Goal: Transaction & Acquisition: Purchase product/service

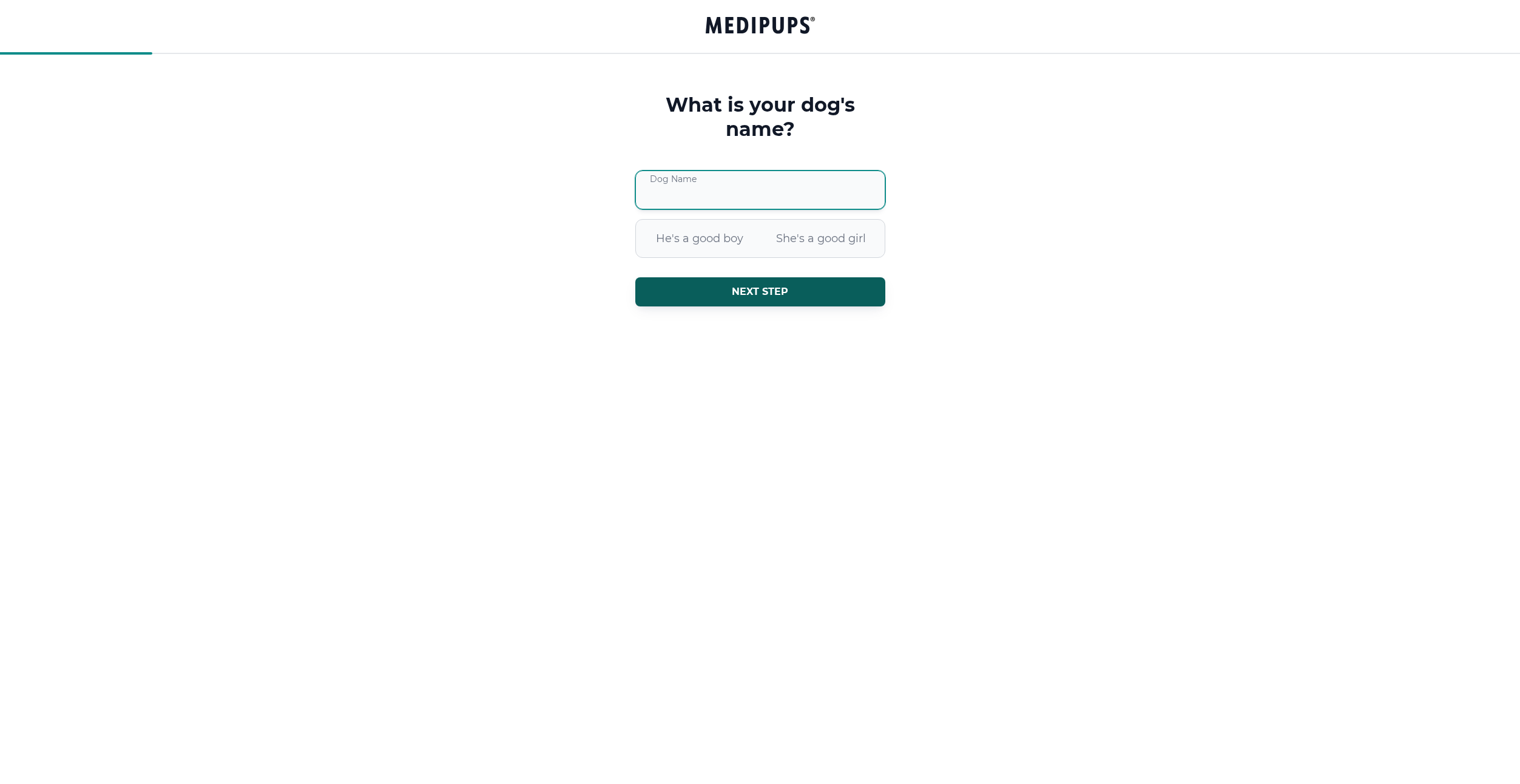
click at [773, 181] on input "Dog Name" at bounding box center [760, 190] width 250 height 39
type input "*"
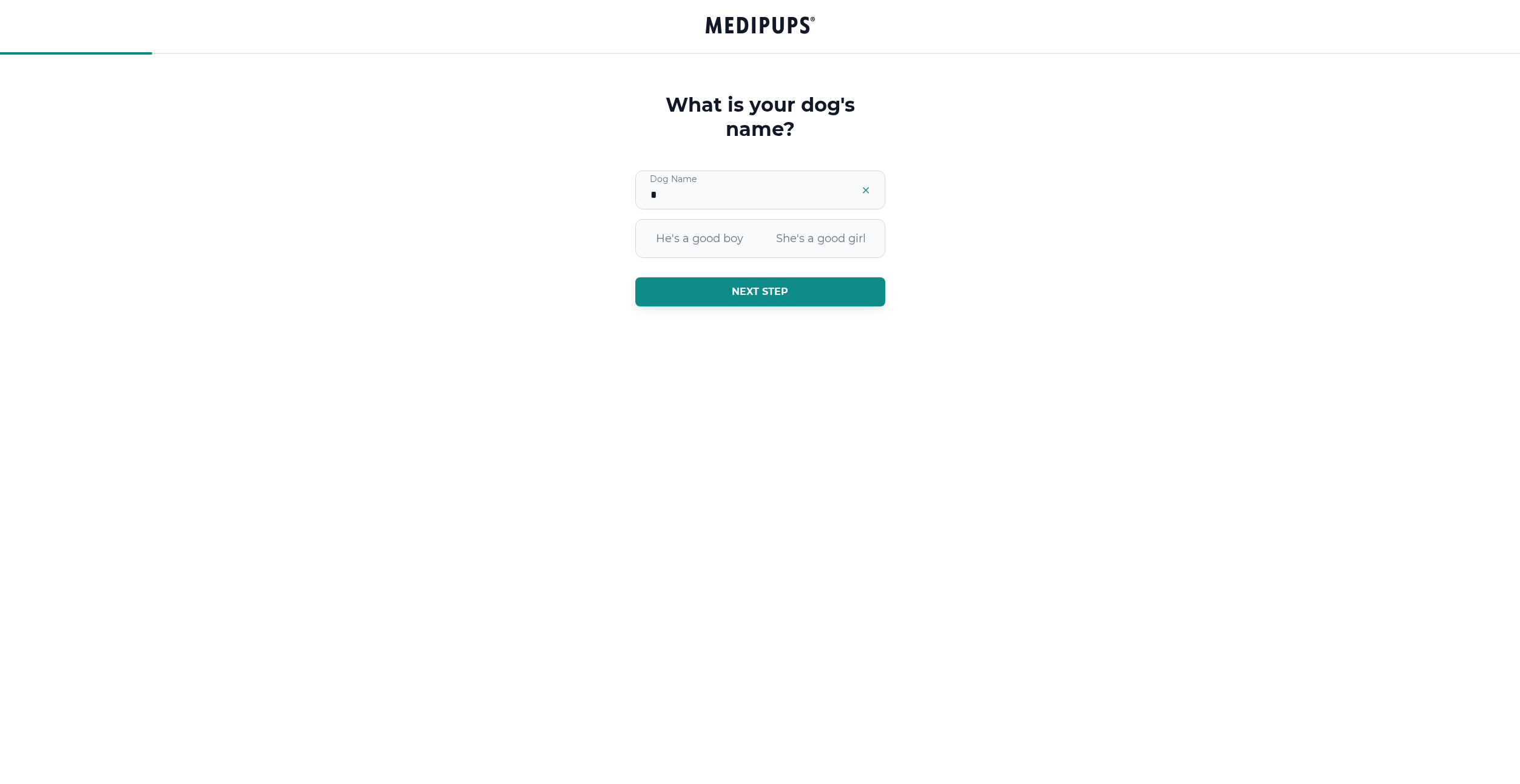
click at [765, 306] on button "Next step" at bounding box center [760, 291] width 250 height 29
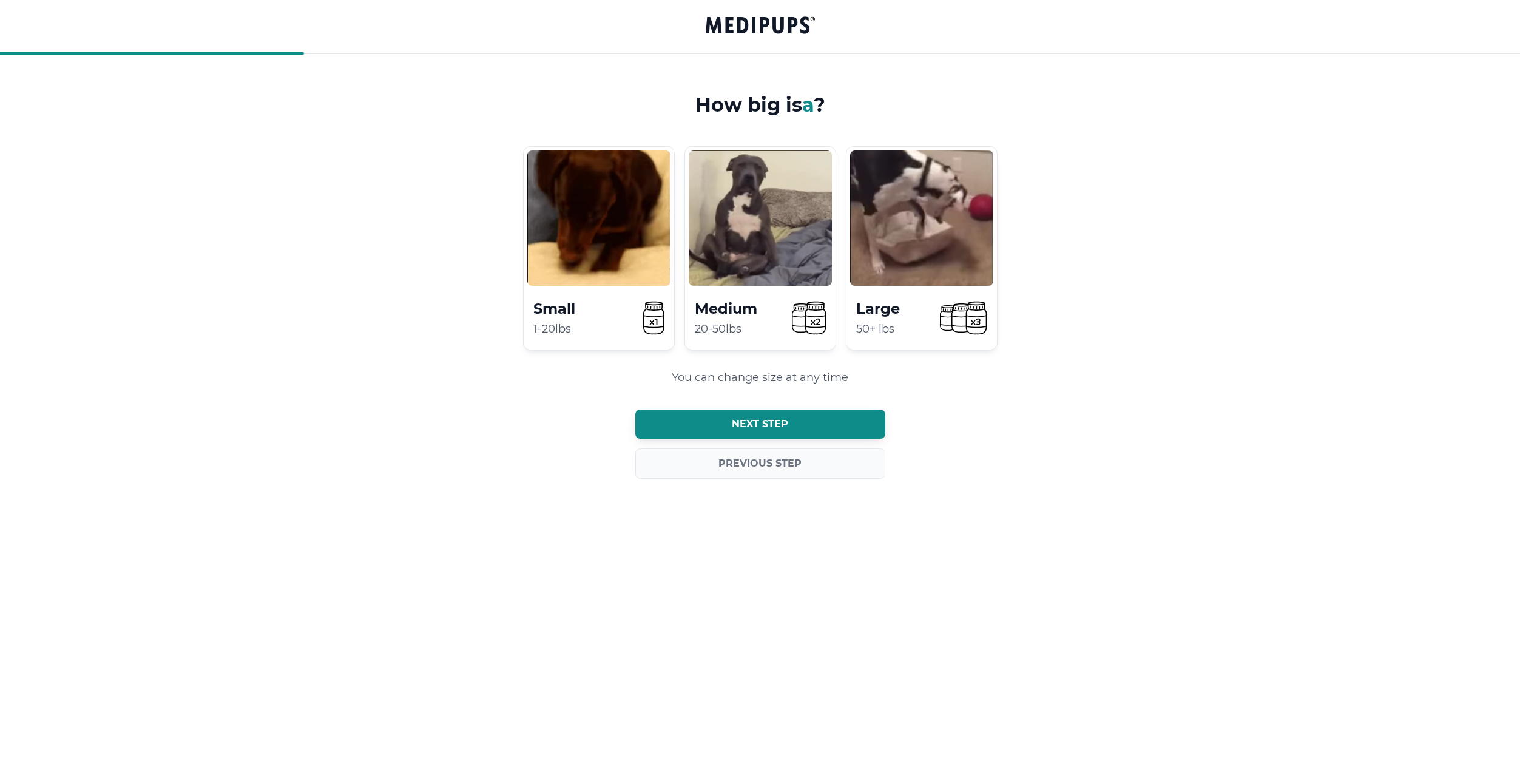
click at [758, 436] on button "Next step" at bounding box center [760, 424] width 250 height 29
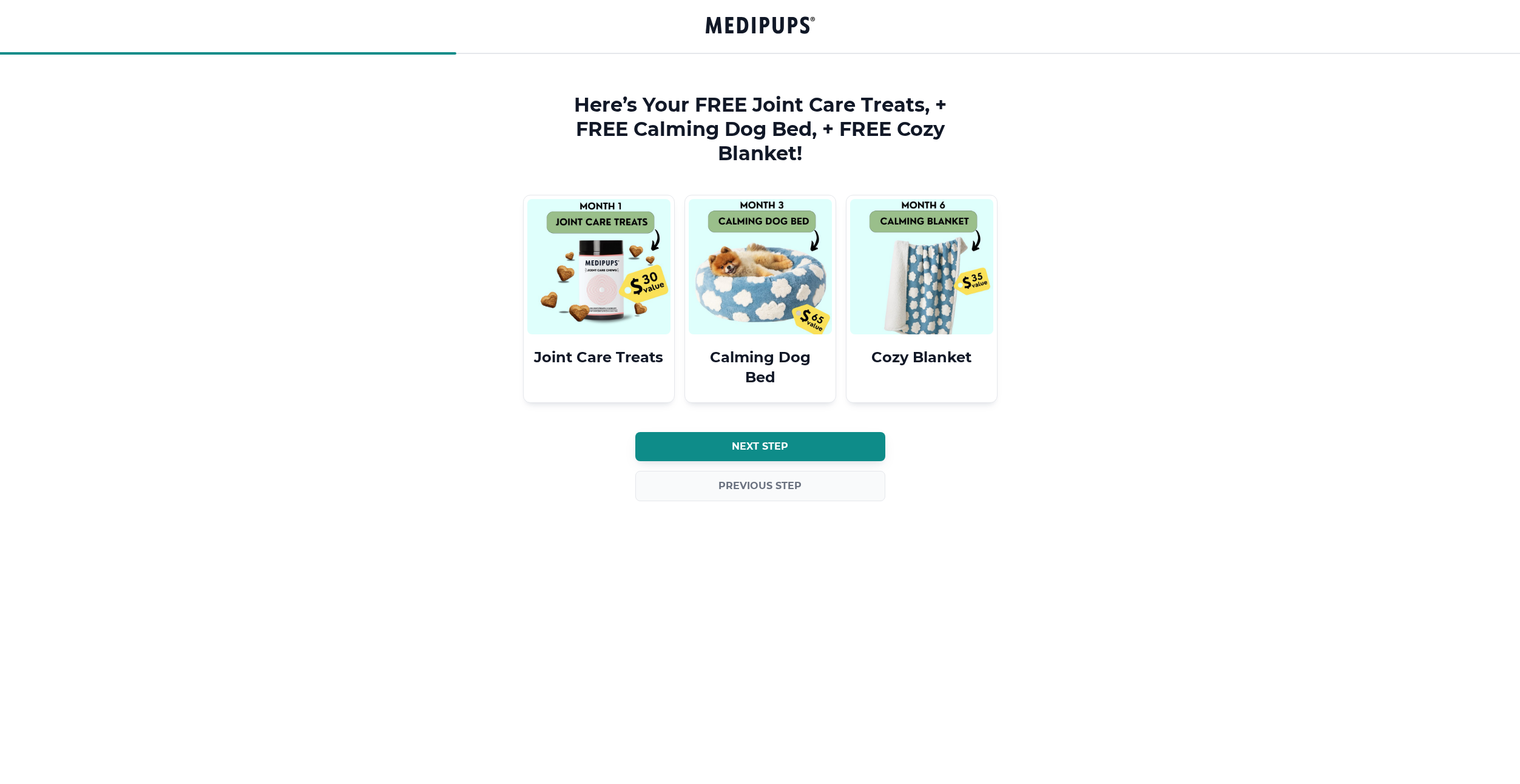
click at [758, 436] on button "Next step" at bounding box center [760, 446] width 250 height 29
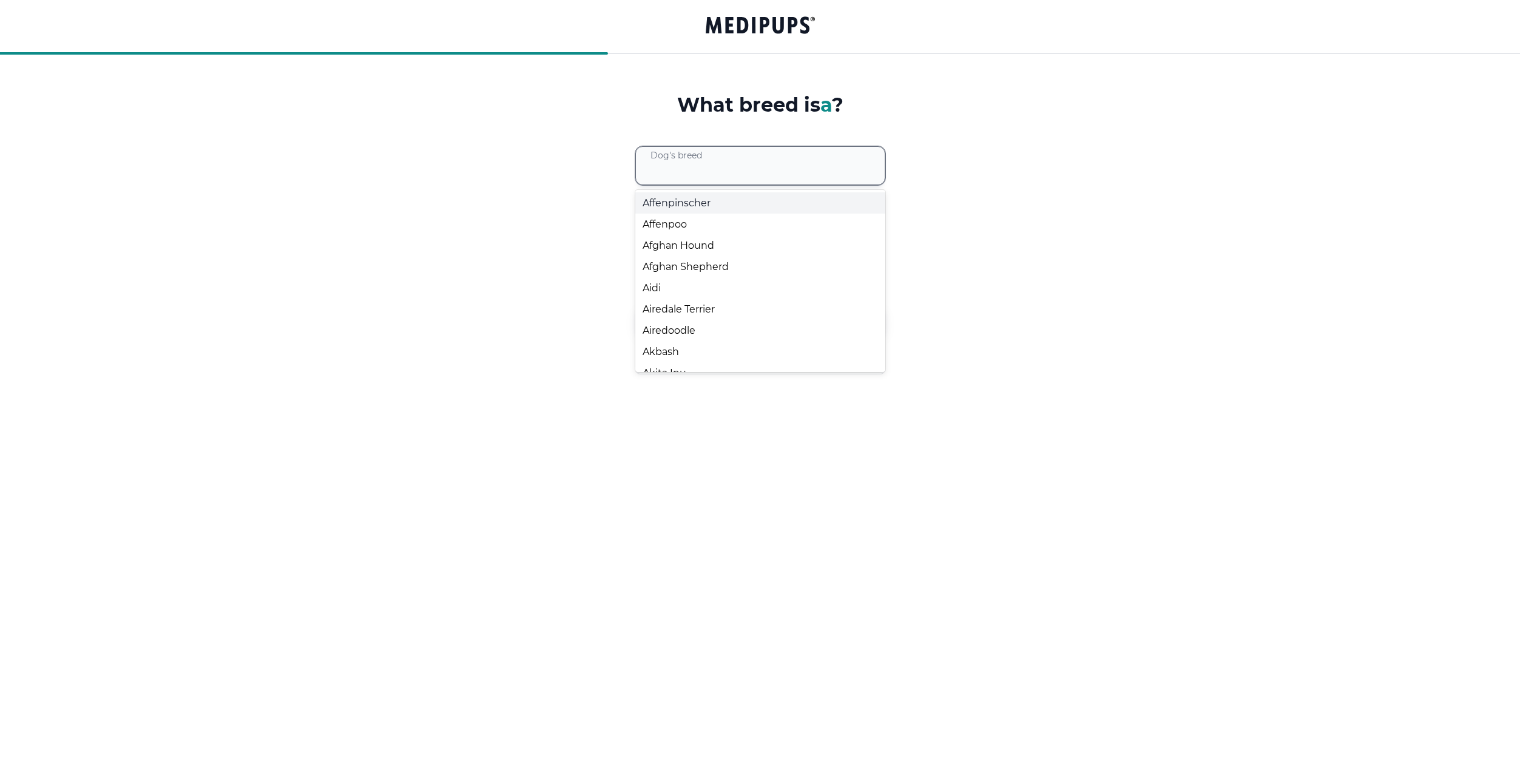
click at [755, 175] on div at bounding box center [767, 166] width 234 height 37
click at [752, 232] on div "Affenpoo" at bounding box center [760, 223] width 250 height 21
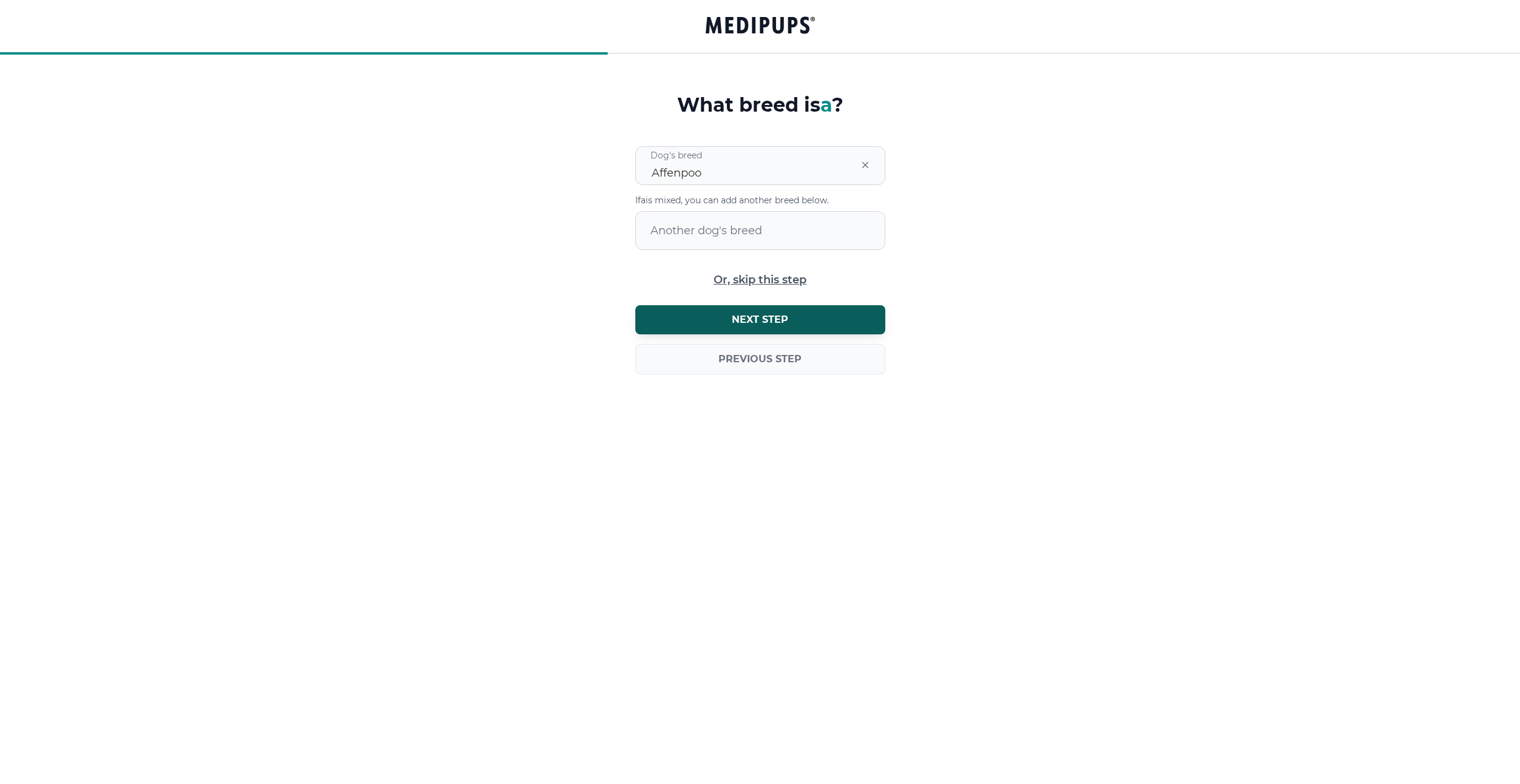
click at [751, 253] on div "What breed is a ? option Affenpoo, selected. Dog's breed Affenpoo If a is mixed…" at bounding box center [761, 250] width 260 height 315
click at [761, 318] on span "Next step" at bounding box center [760, 320] width 56 height 12
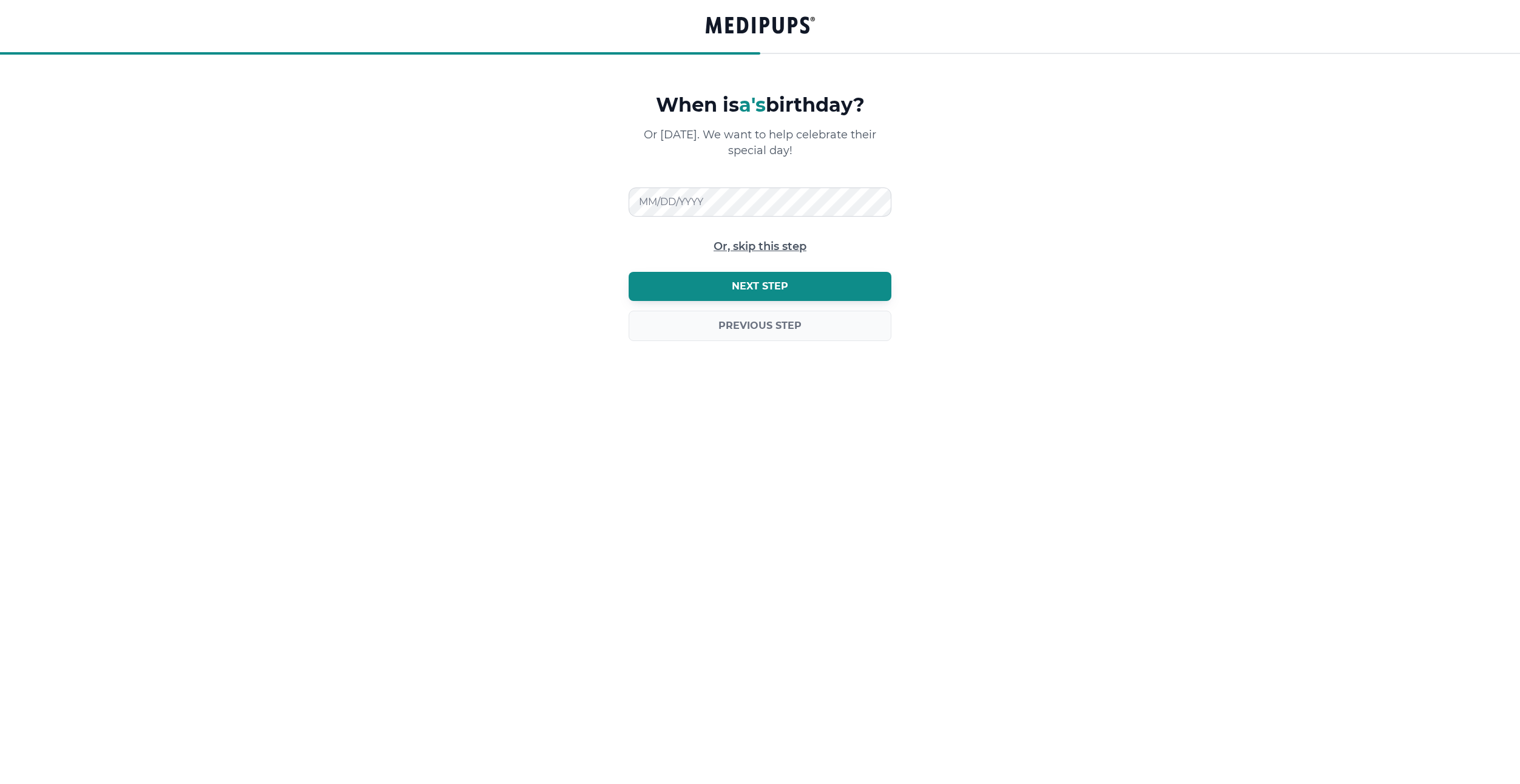
click at [758, 290] on span "Next step" at bounding box center [760, 287] width 56 height 12
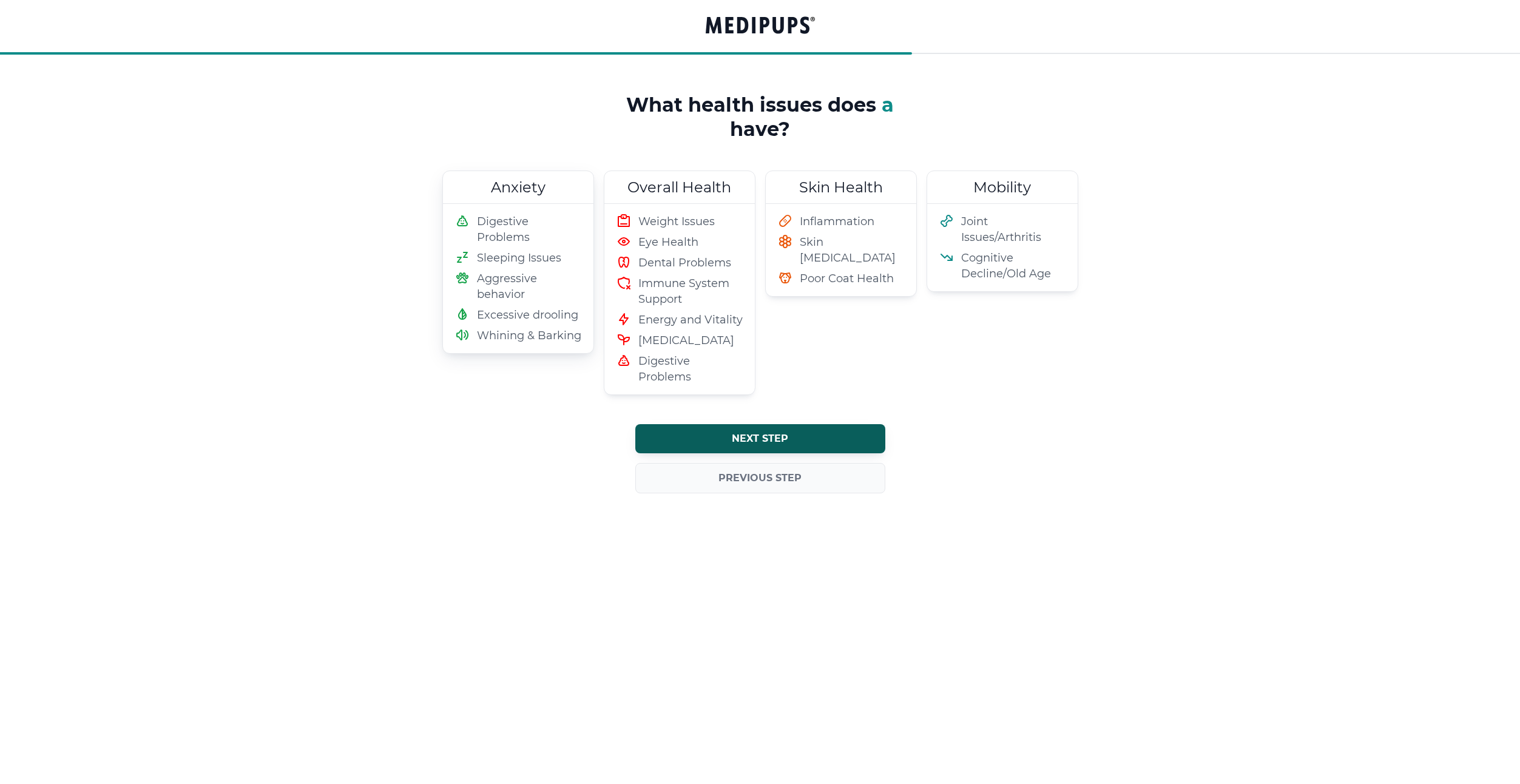
click at [576, 274] on span "Aggressive behavior" at bounding box center [529, 287] width 104 height 32
click at [812, 241] on span "Skin [MEDICAL_DATA]" at bounding box center [852, 250] width 104 height 32
click at [1008, 241] on span "Joint Issues/Arthritis" at bounding box center [1013, 229] width 104 height 32
click at [725, 434] on button "Next step" at bounding box center [760, 438] width 250 height 29
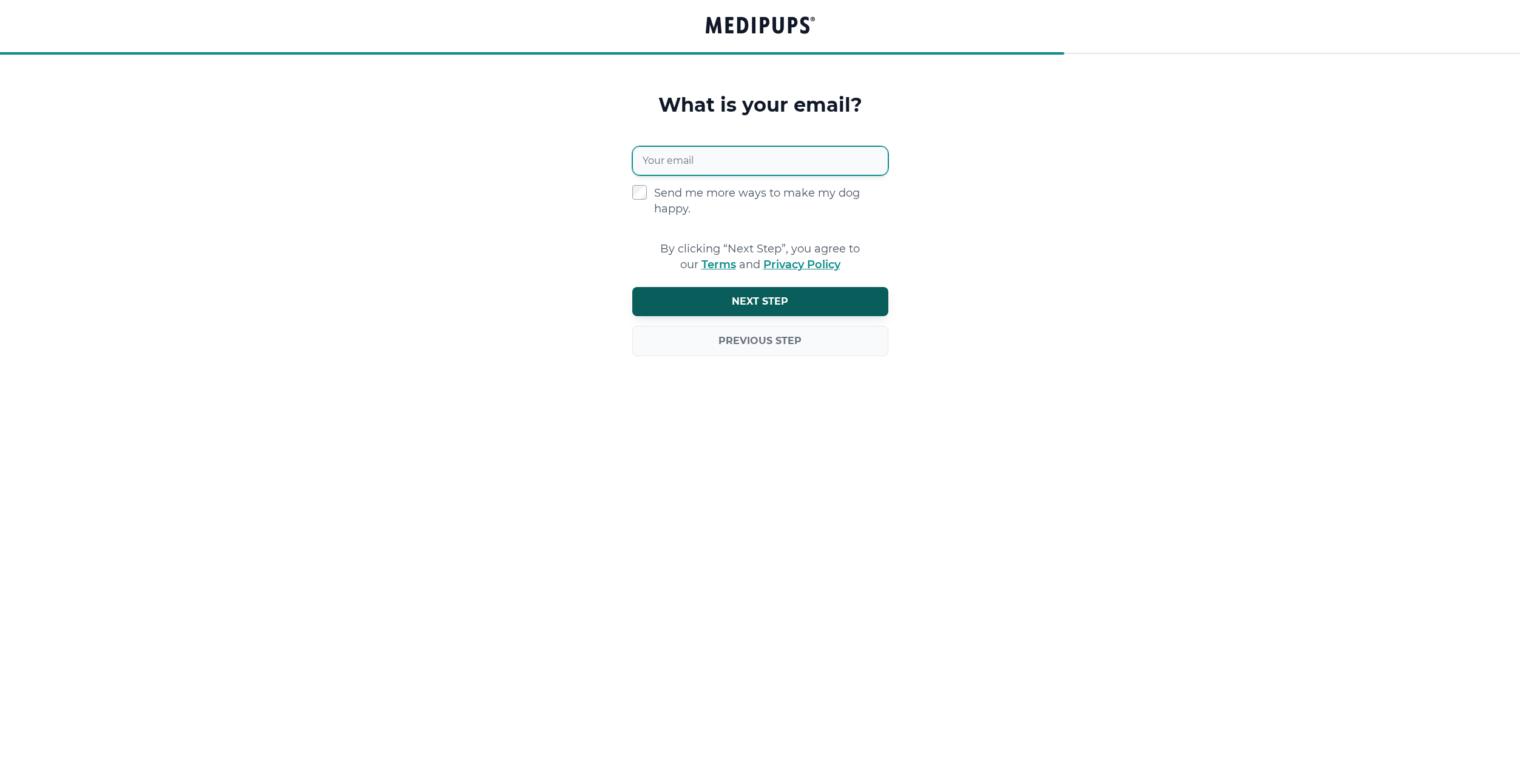
click at [697, 149] on input "Your email" at bounding box center [760, 160] width 256 height 29
type input "**********"
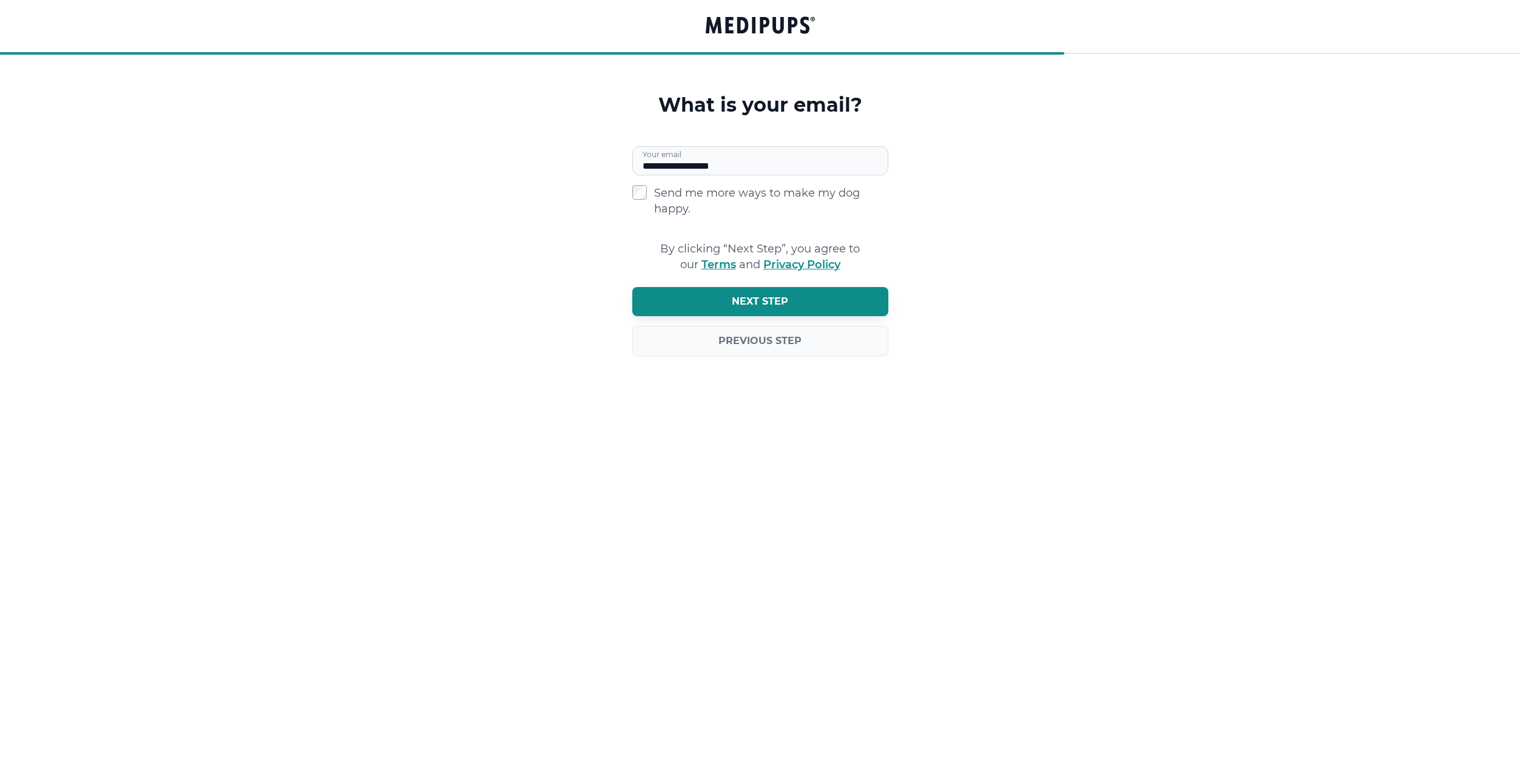
click at [730, 304] on button "Next step" at bounding box center [760, 301] width 256 height 29
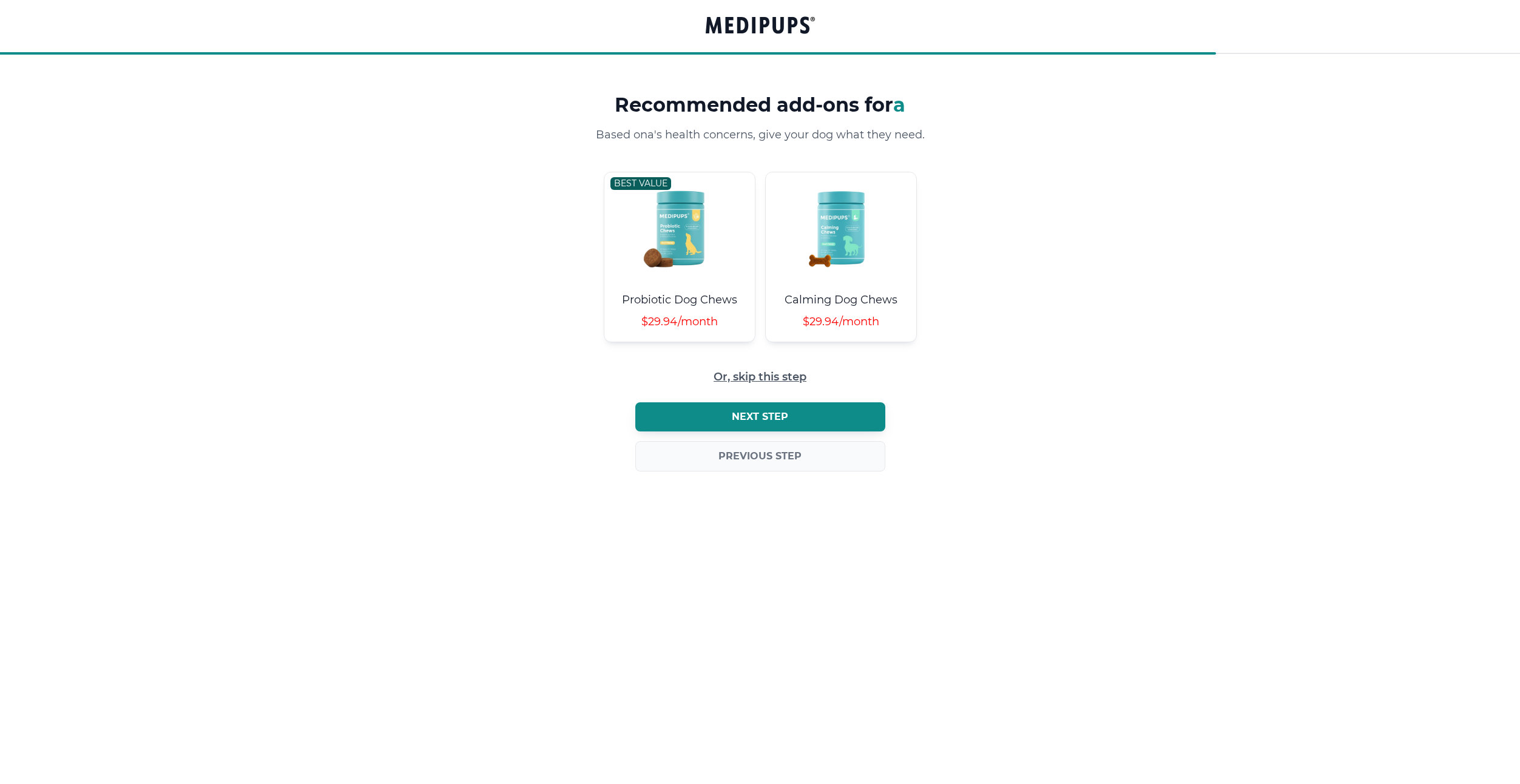
click at [730, 414] on button "Next step" at bounding box center [760, 417] width 250 height 29
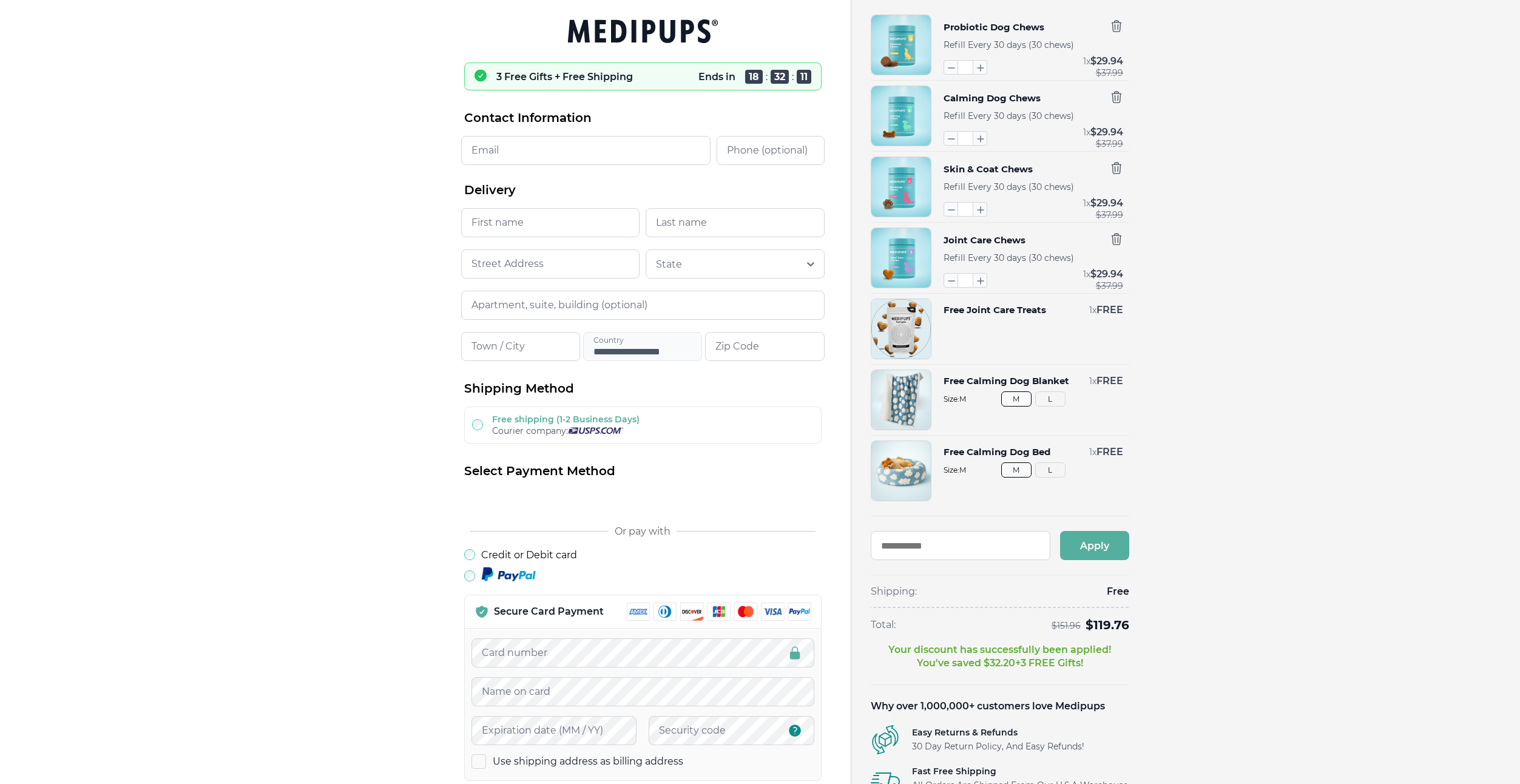
click at [1148, 333] on div "Probiotic Dog Chews Refill Every 30 days (30 chews) * 1 x $ 29.94 $ 37.99 Calmi…" at bounding box center [1180, 456] width 620 height 884
click at [1117, 163] on icon "button" at bounding box center [1117, 168] width 9 height 11
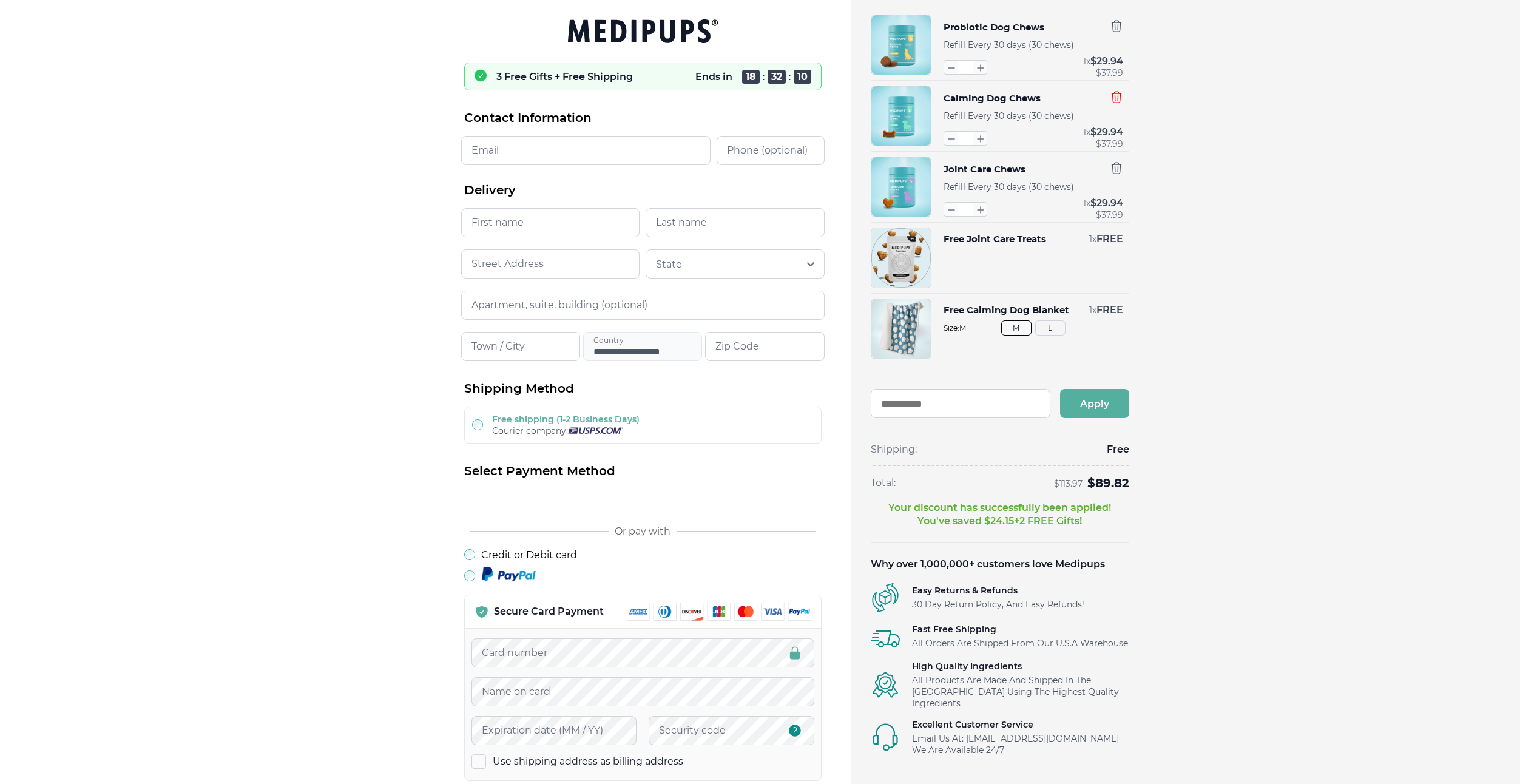
click at [1117, 95] on icon "button" at bounding box center [1117, 97] width 9 height 11
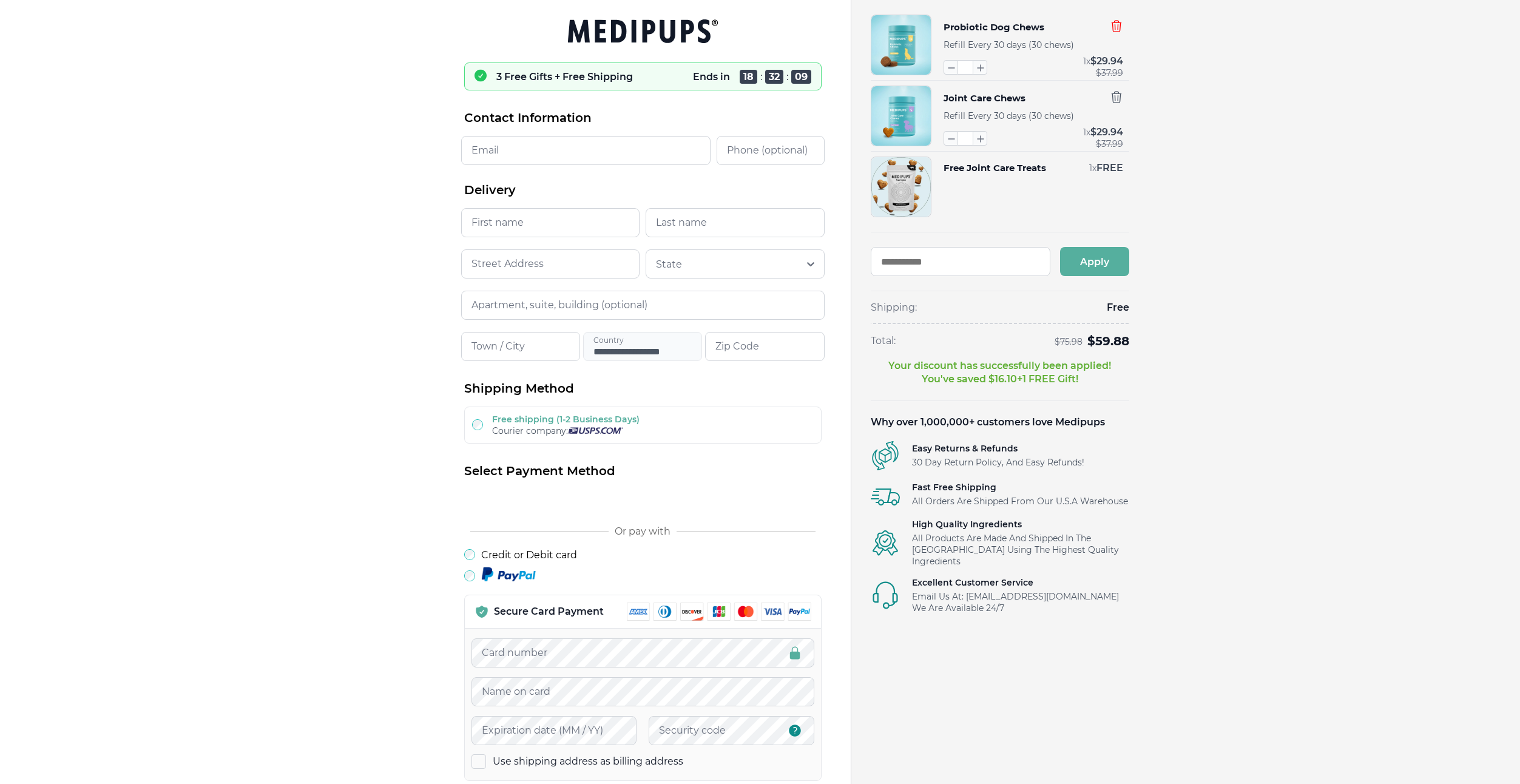
click at [1115, 29] on icon "button" at bounding box center [1116, 26] width 13 height 13
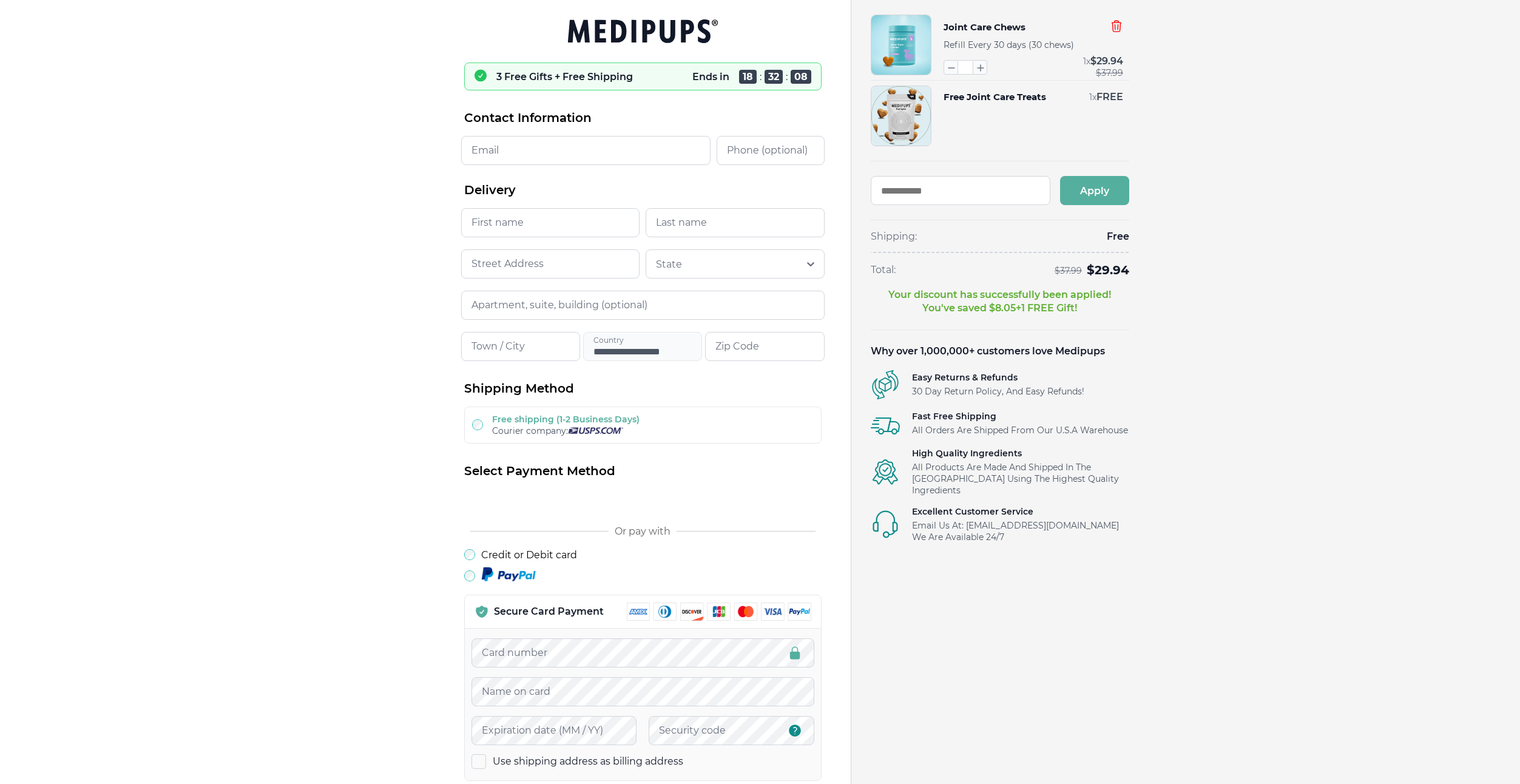
click at [1115, 29] on icon "button" at bounding box center [1116, 26] width 13 height 13
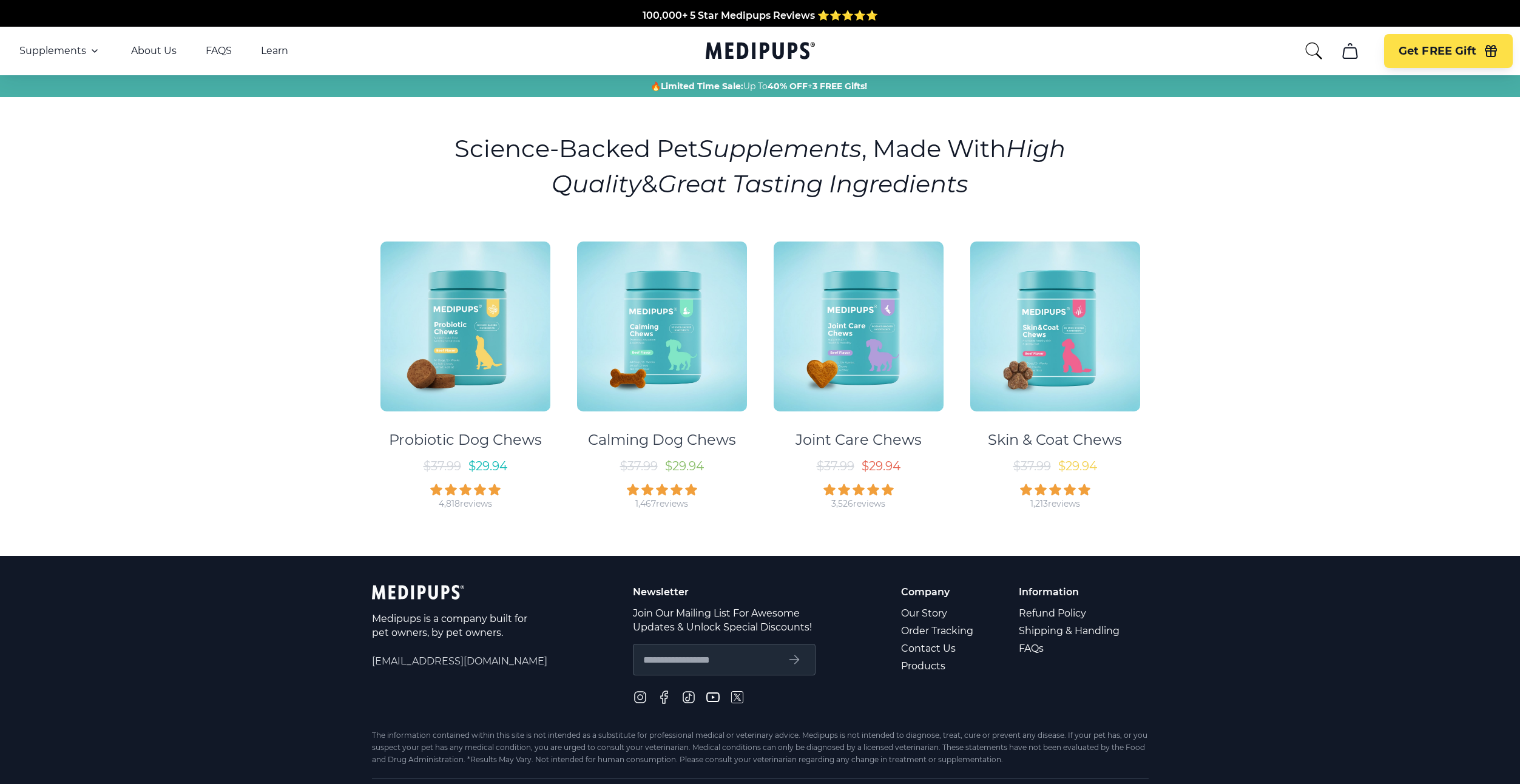
click at [751, 43] on icon "Medipups" at bounding box center [757, 51] width 104 height 17
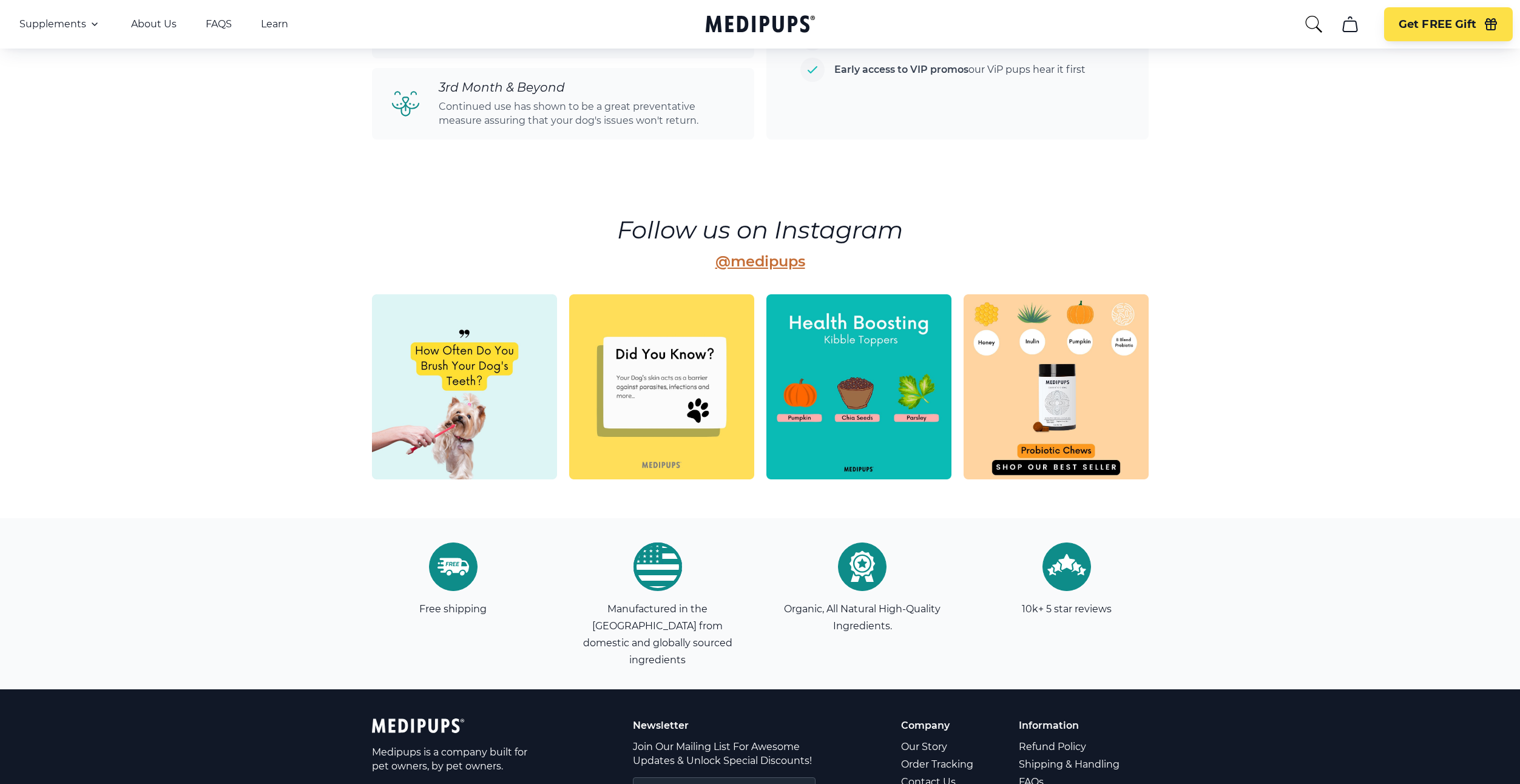
scroll to position [3099, 0]
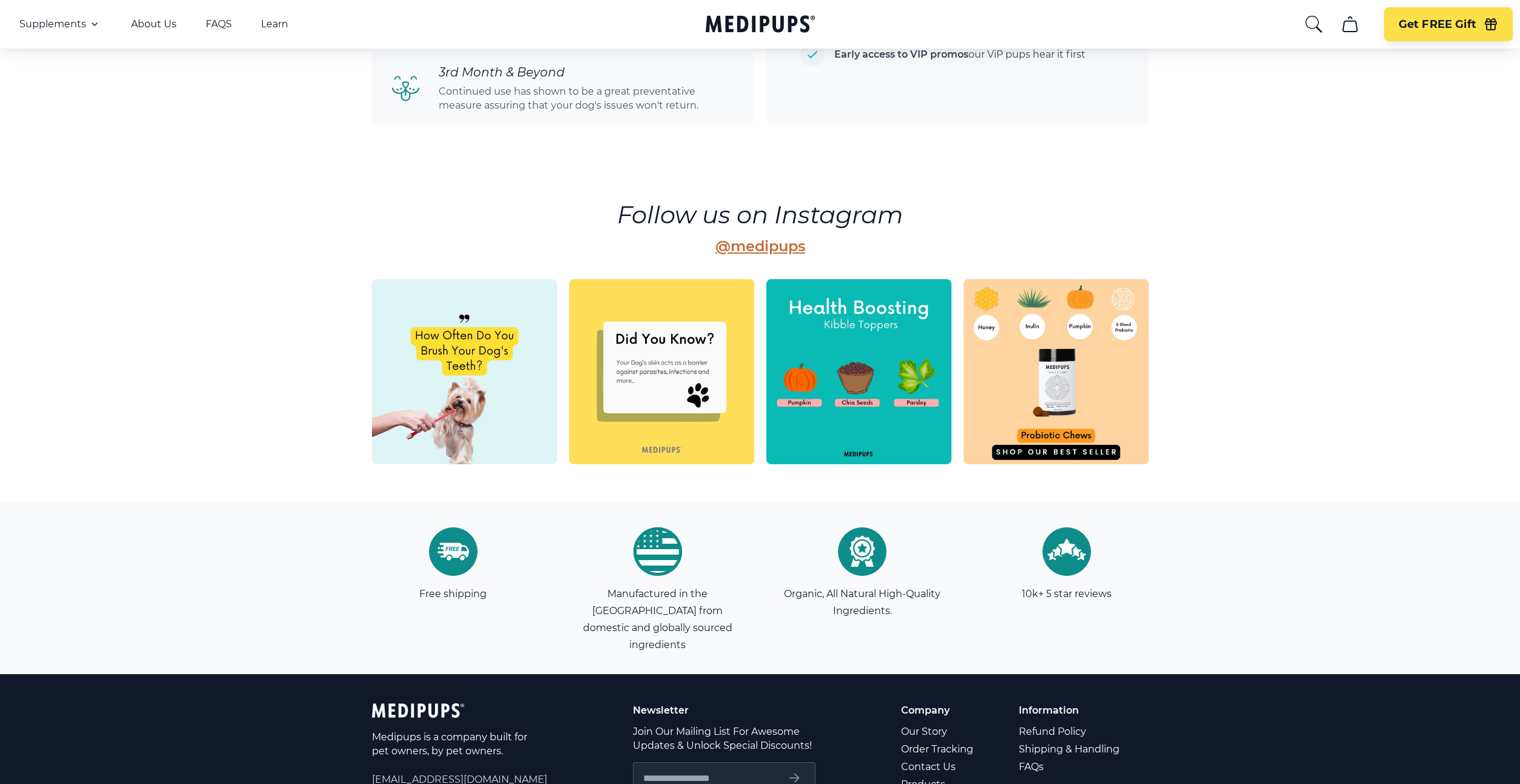
click at [427, 209] on div "Follow us on Instagram @medipups" at bounding box center [760, 332] width 862 height 342
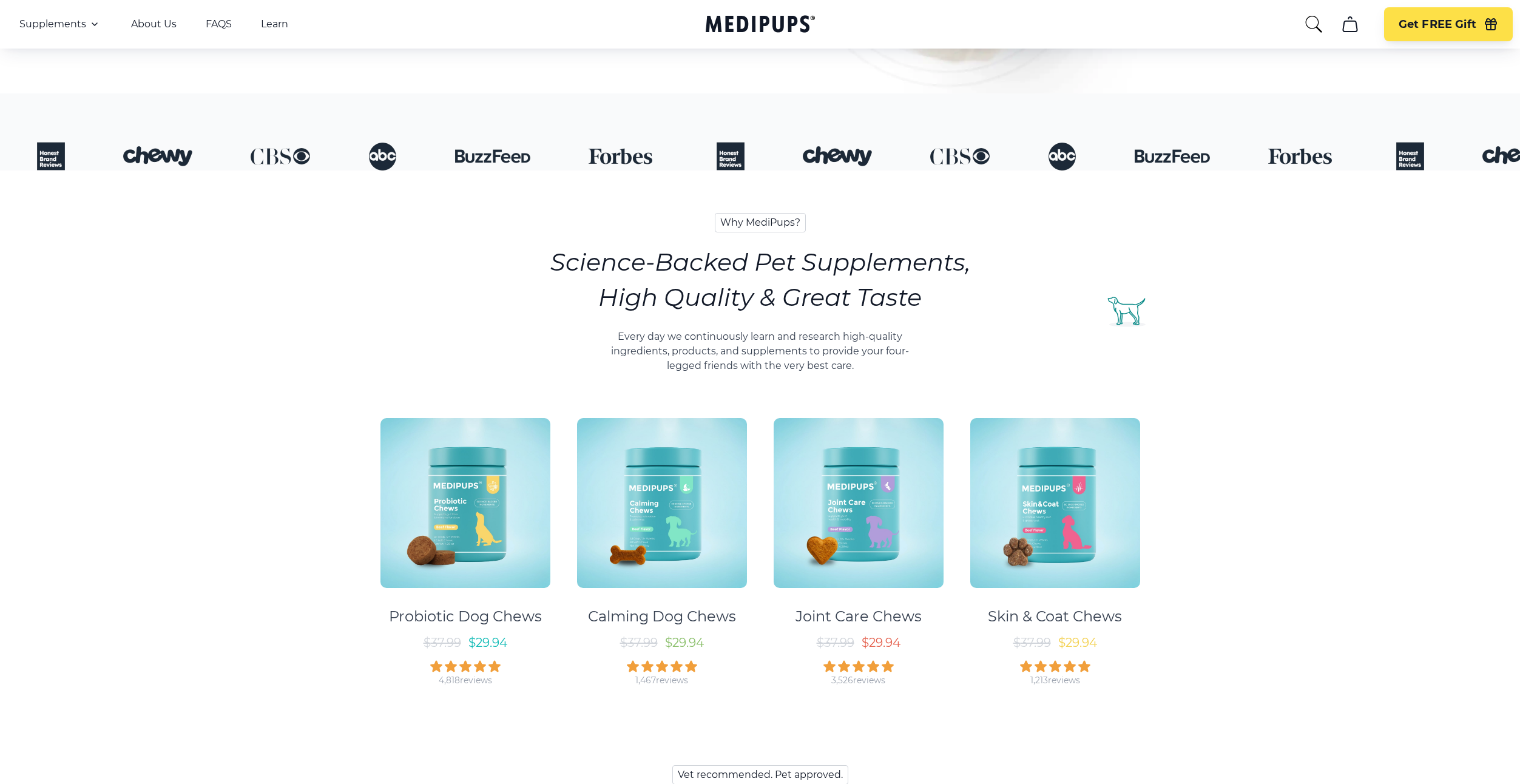
scroll to position [0, 0]
